Goal: Contribute content

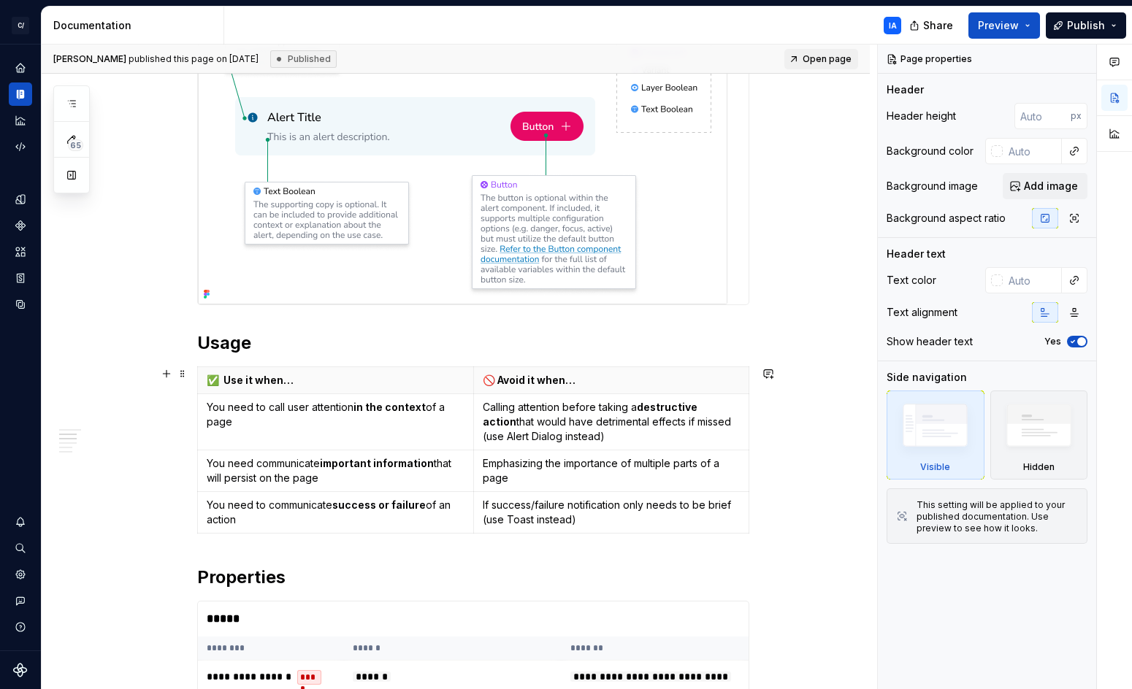
scroll to position [518, 0]
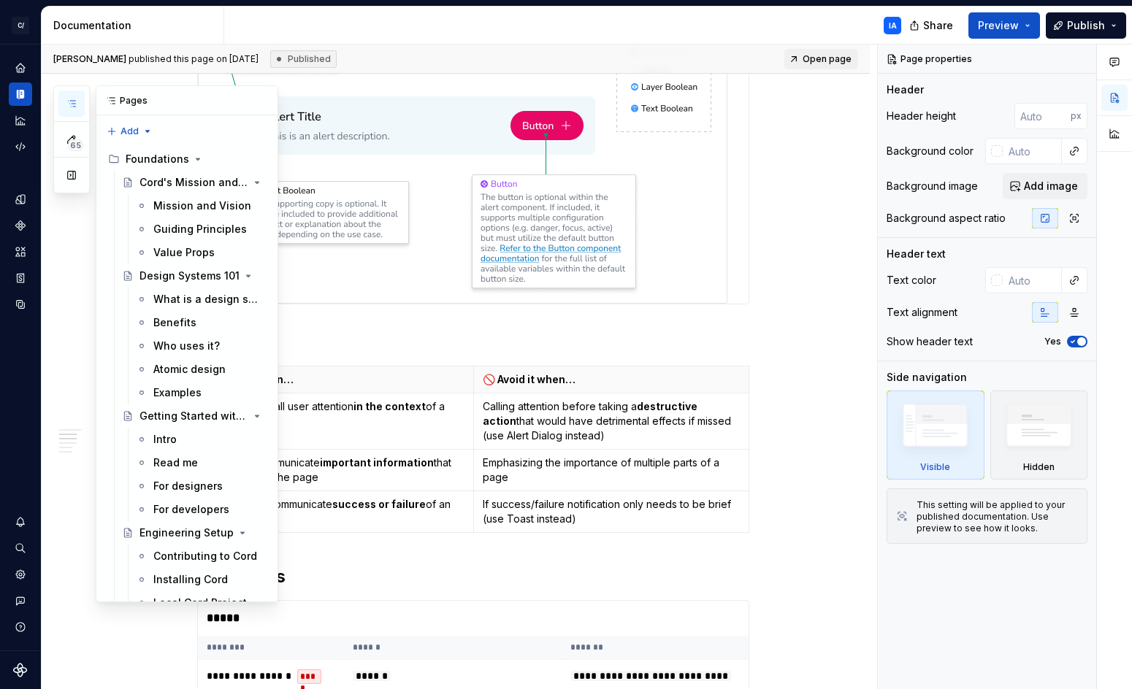
click at [73, 108] on icon "button" at bounding box center [72, 104] width 12 height 12
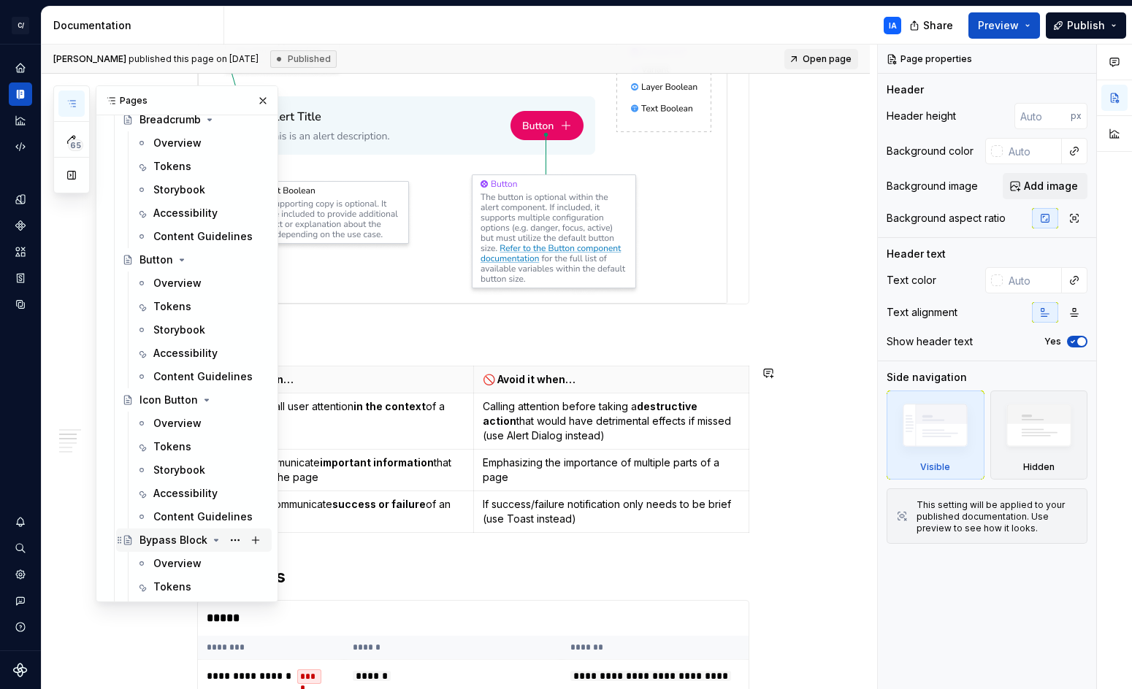
scroll to position [1663, 0]
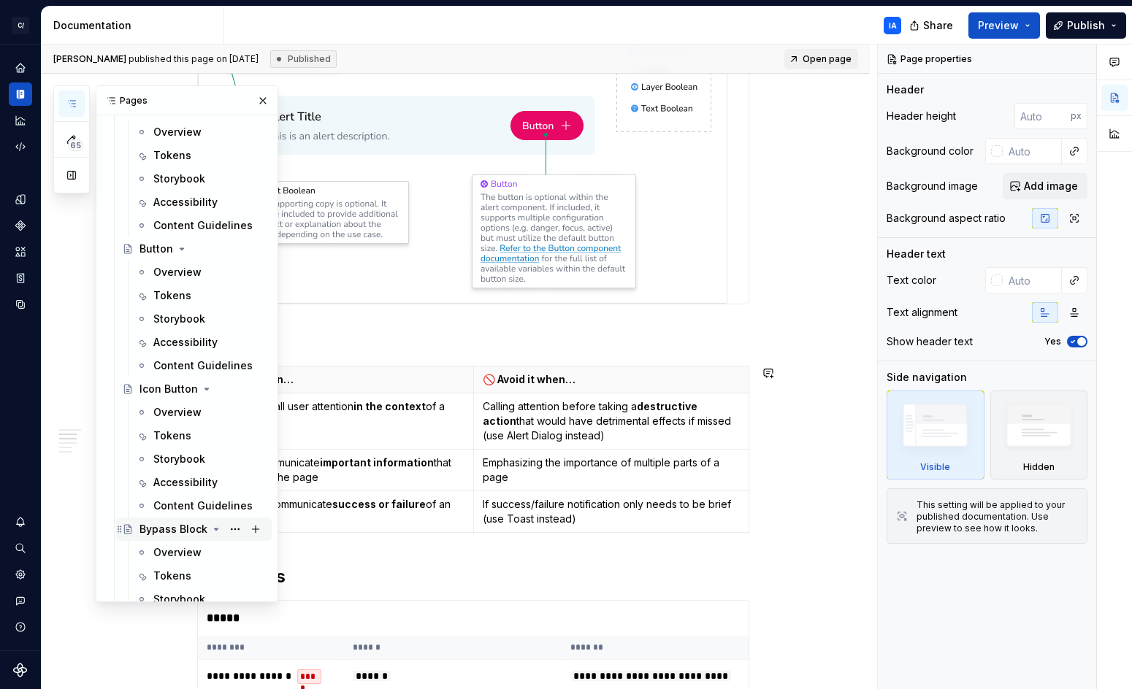
click at [164, 529] on div "Bypass Block" at bounding box center [173, 529] width 68 height 15
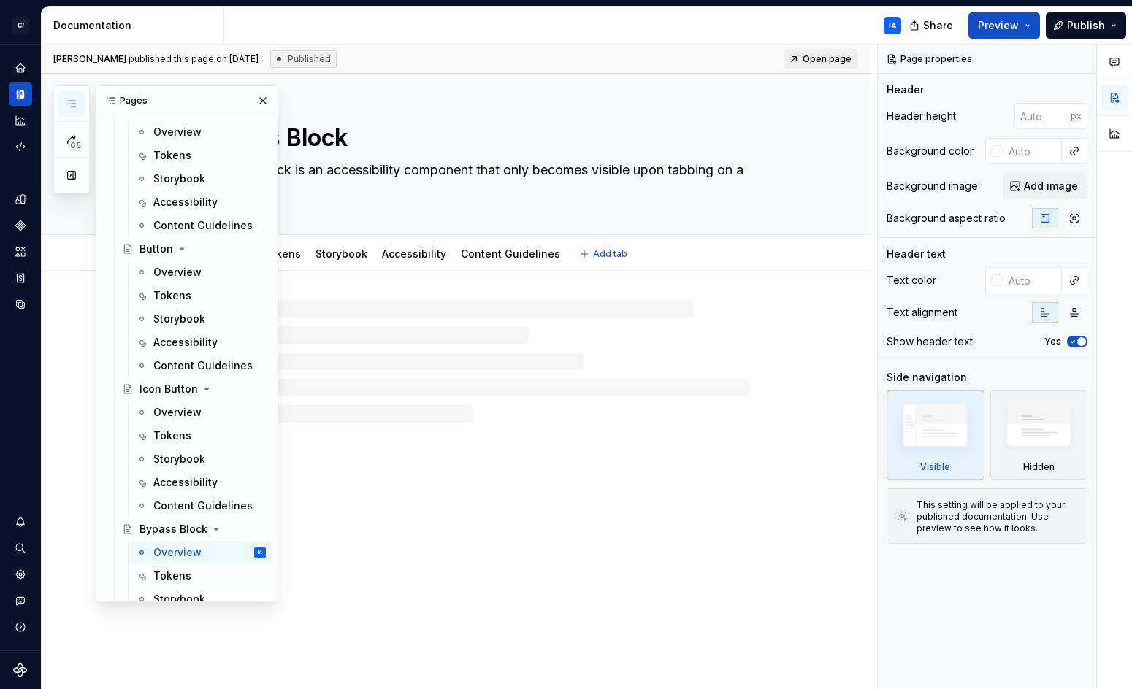
click at [546, 102] on div "Bypass Block A bypass block is an accessibility component that only becomes vis…" at bounding box center [456, 154] width 828 height 161
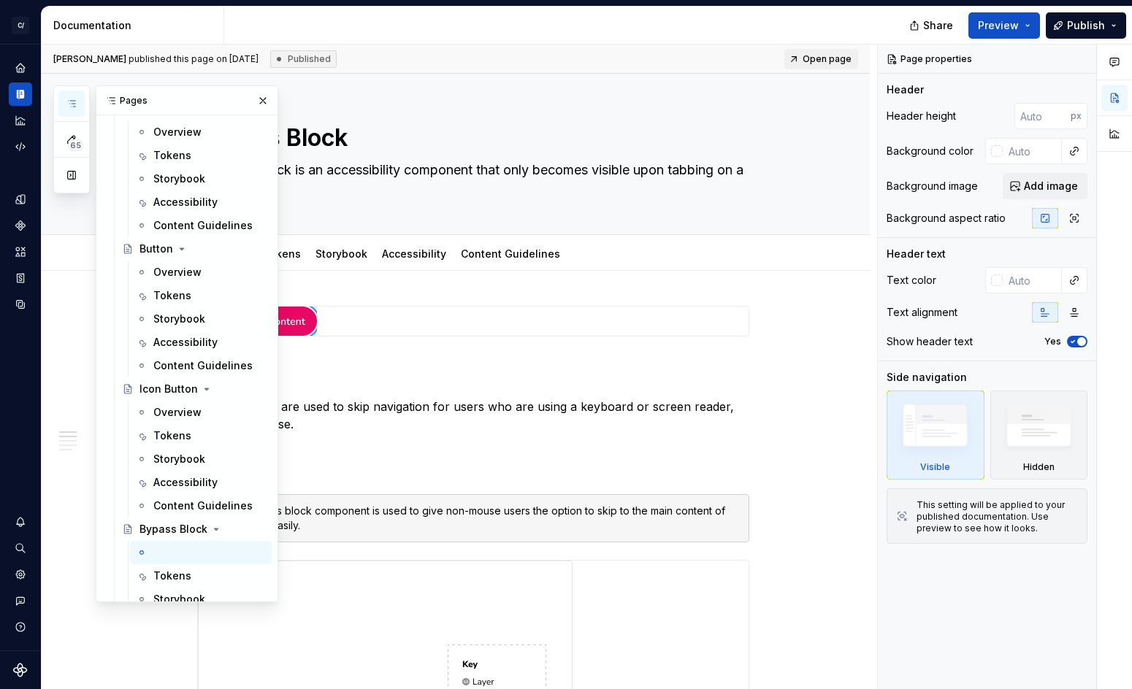
type textarea "*"
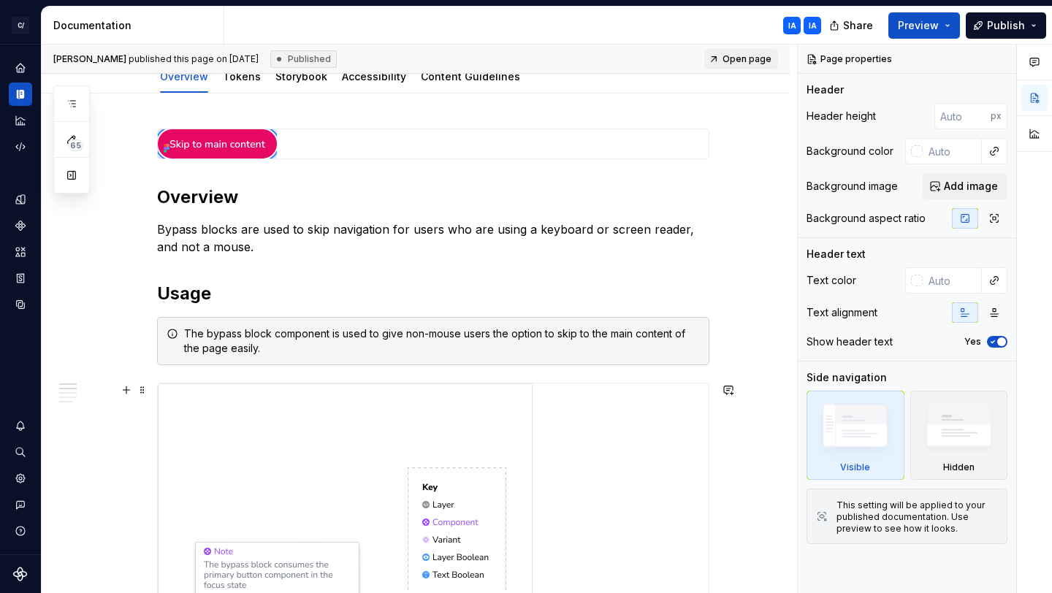
scroll to position [177, 0]
type textarea "*"
